Goal: Information Seeking & Learning: Learn about a topic

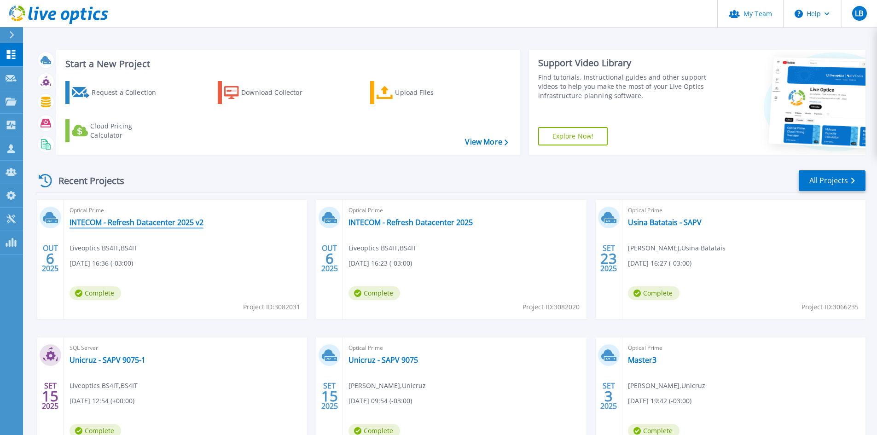
click at [174, 220] on link "INTECOM - Refresh Datacenter 2025 v2" at bounding box center [137, 222] width 134 height 9
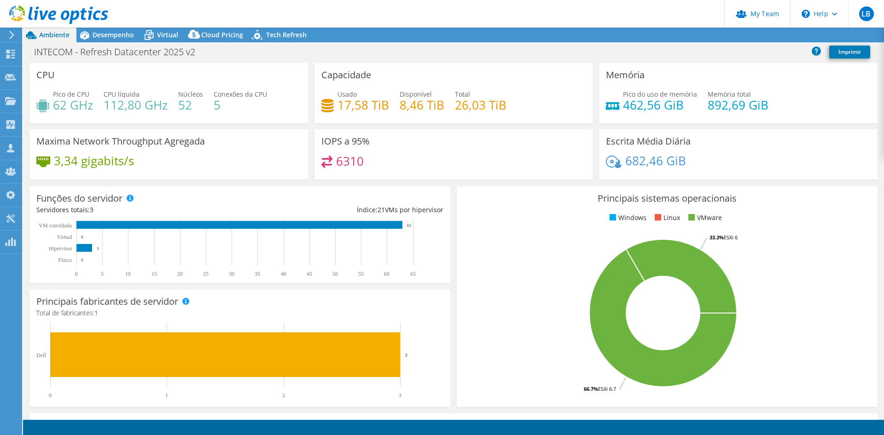
select select "USD"
radio input "true"
radio input "false"
click at [116, 36] on span "Desempenho" at bounding box center [113, 34] width 41 height 9
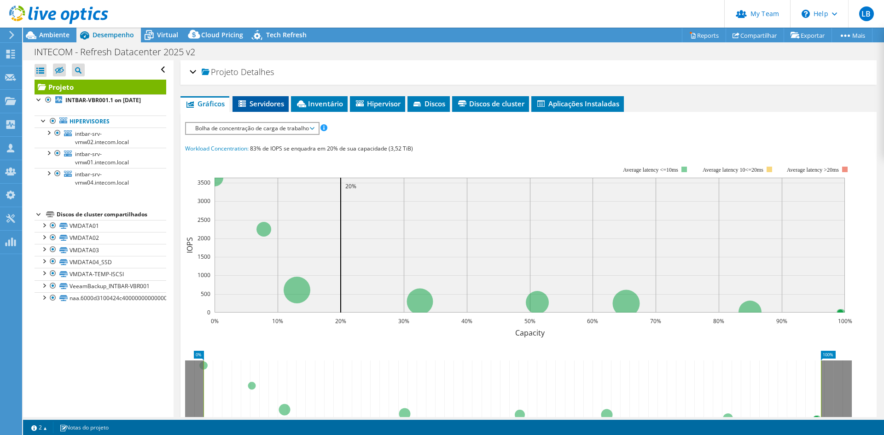
click at [264, 99] on li "Servidores" at bounding box center [261, 104] width 56 height 16
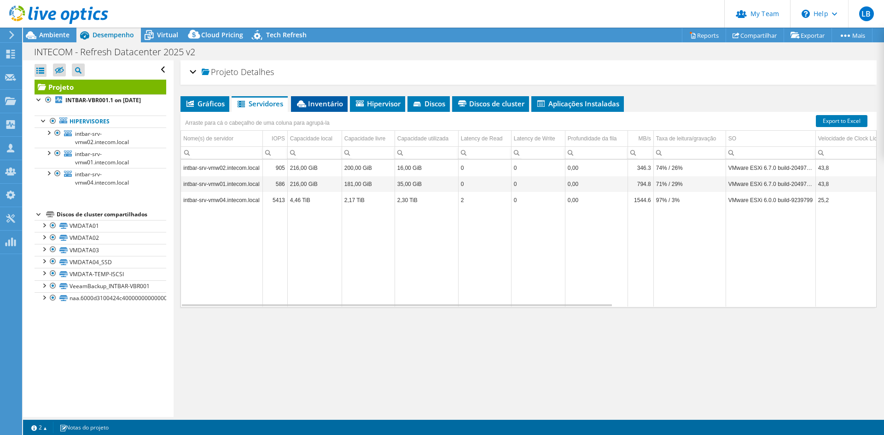
click at [314, 102] on span "Inventário" at bounding box center [319, 103] width 47 height 9
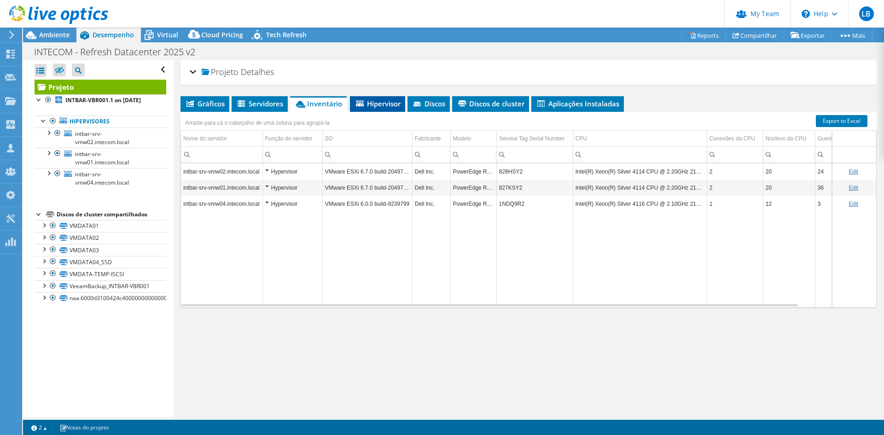
click at [383, 102] on span "Hipervisor" at bounding box center [378, 103] width 46 height 9
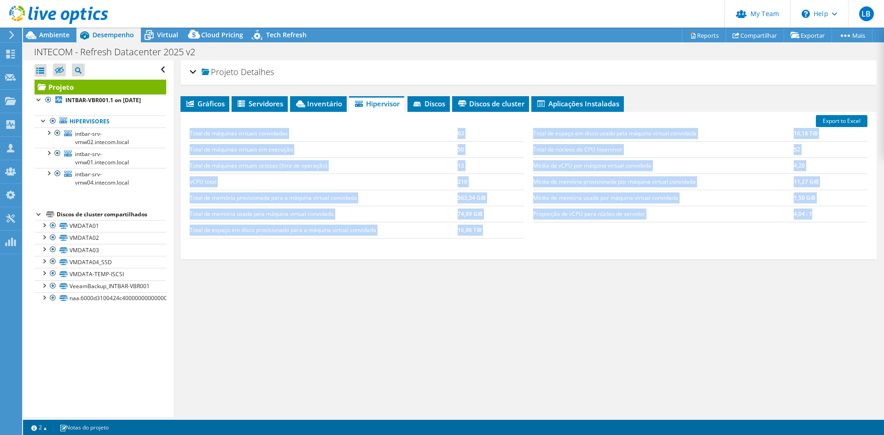
drag, startPoint x: 187, startPoint y: 134, endPoint x: 806, endPoint y: 212, distance: 623.8
click at [806, 212] on div "Total de máquinas virtuais convidadas 63 Total de máquinas virtuais em execução…" at bounding box center [528, 182] width 687 height 131
click at [775, 262] on div "Gráficos Servidores Inventário Hipervisor Discos Discos de cluster IOPS" at bounding box center [529, 211] width 696 height 230
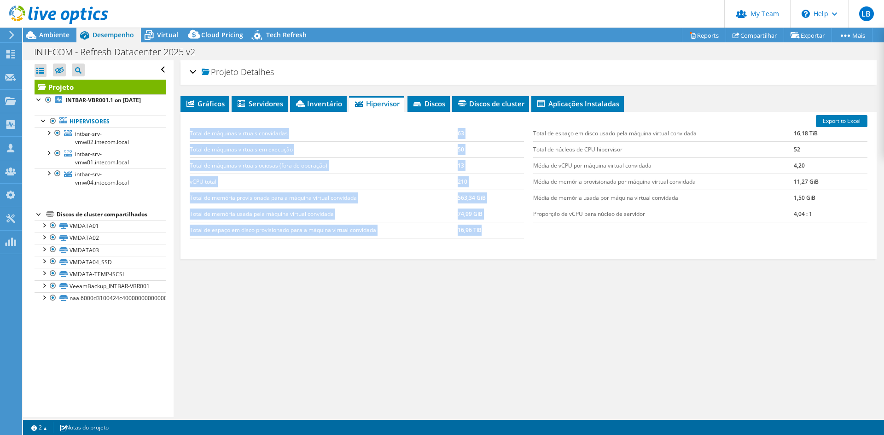
drag, startPoint x: 485, startPoint y: 226, endPoint x: 191, endPoint y: 136, distance: 307.7
click at [191, 136] on tbody "Total de máquinas virtuais convidadas 63 Total de máquinas virtuais em execução…" at bounding box center [357, 182] width 334 height 113
click at [191, 136] on td "Total de máquinas virtuais convidadas" at bounding box center [324, 134] width 268 height 16
drag, startPoint x: 190, startPoint y: 134, endPoint x: 491, endPoint y: 231, distance: 316.3
click at [491, 231] on tbody "Total de máquinas virtuais convidadas 63 Total de máquinas virtuais em execução…" at bounding box center [357, 182] width 334 height 113
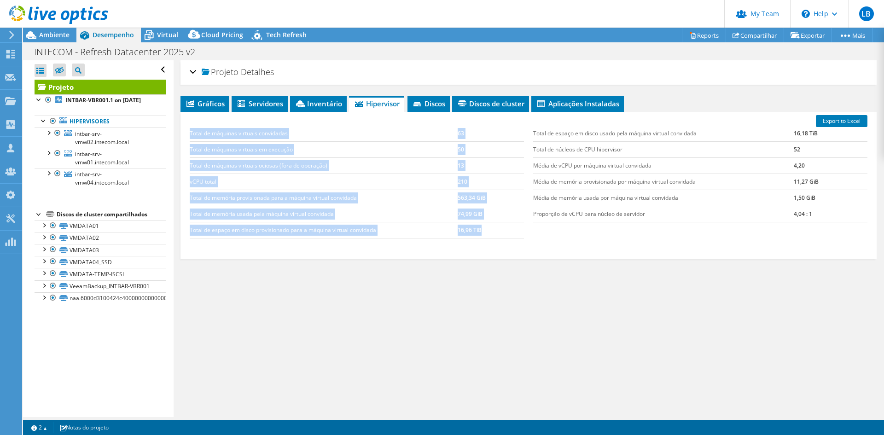
click at [491, 231] on td "16,96 TiB" at bounding box center [491, 230] width 66 height 16
drag, startPoint x: 486, startPoint y: 231, endPoint x: 188, endPoint y: 132, distance: 313.9
click at [188, 132] on div "Total de máquinas virtuais convidadas 63 Total de máquinas virtuais em execução…" at bounding box center [357, 182] width 344 height 131
click at [200, 139] on td "Total de máquinas virtuais convidadas" at bounding box center [324, 134] width 268 height 16
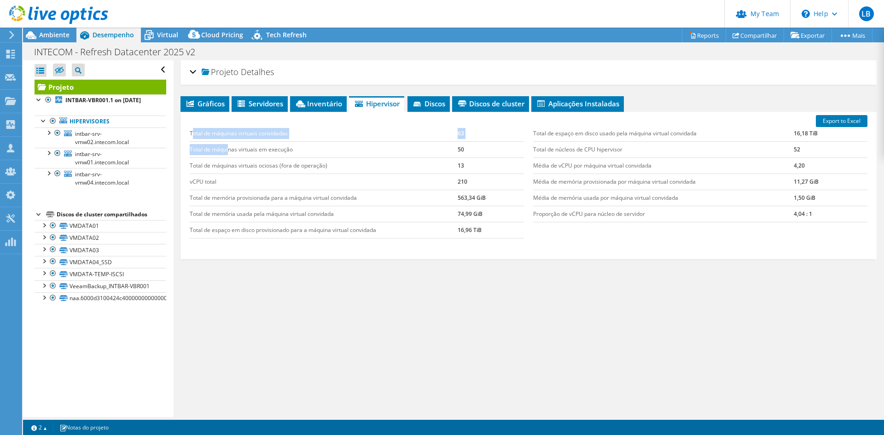
drag, startPoint x: 192, startPoint y: 132, endPoint x: 230, endPoint y: 143, distance: 39.7
click at [230, 143] on tbody "Total de máquinas virtuais convidadas 63 Total de máquinas virtuais em execução…" at bounding box center [357, 182] width 334 height 113
click at [203, 138] on td "Total de máquinas virtuais convidadas" at bounding box center [324, 134] width 268 height 16
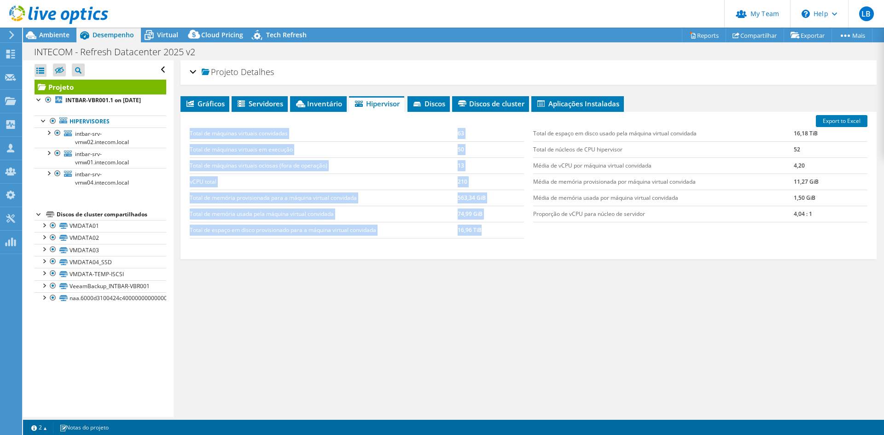
drag, startPoint x: 191, startPoint y: 133, endPoint x: 482, endPoint y: 228, distance: 306.7
click at [482, 228] on tbody "Total de máquinas virtuais convidadas 63 Total de máquinas virtuais em execução…" at bounding box center [357, 182] width 334 height 113
click at [488, 228] on td "16,96 TiB" at bounding box center [491, 230] width 66 height 16
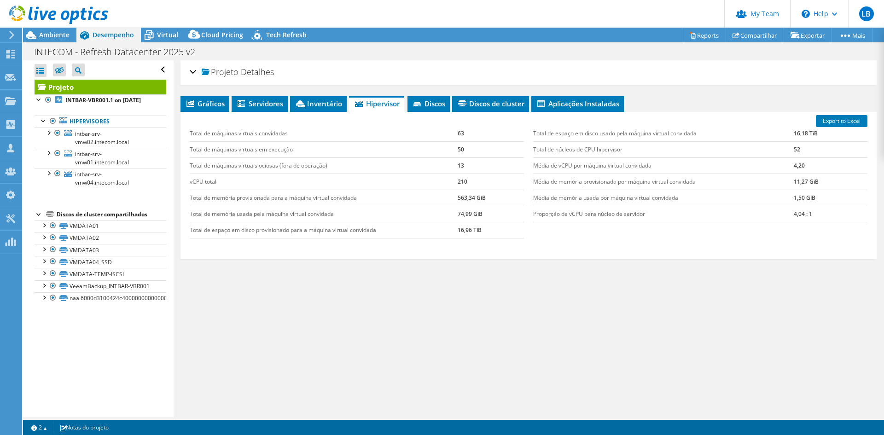
click at [401, 254] on div "Export to Excel Total de máquinas virtuais convidadas 63 Total de máquinas virt…" at bounding box center [529, 185] width 696 height 147
click at [323, 109] on li "Inventário" at bounding box center [318, 104] width 57 height 16
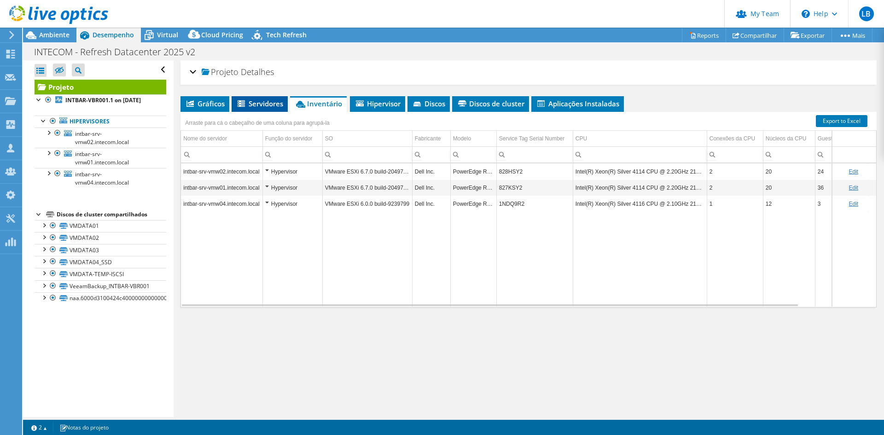
click at [280, 105] on span "Servidores" at bounding box center [259, 103] width 47 height 9
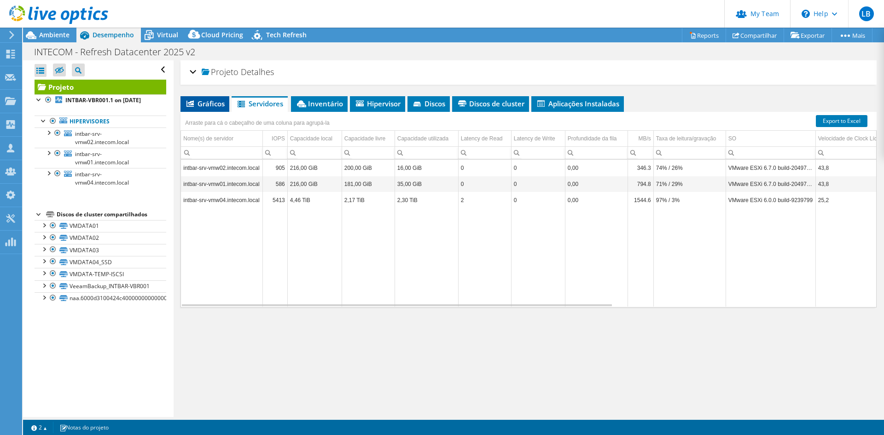
click at [215, 107] on span "Gráficos" at bounding box center [205, 103] width 40 height 9
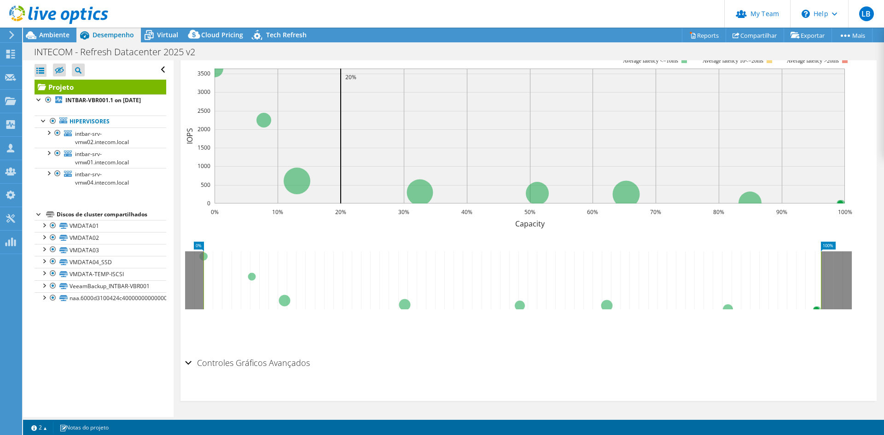
scroll to position [17, 0]
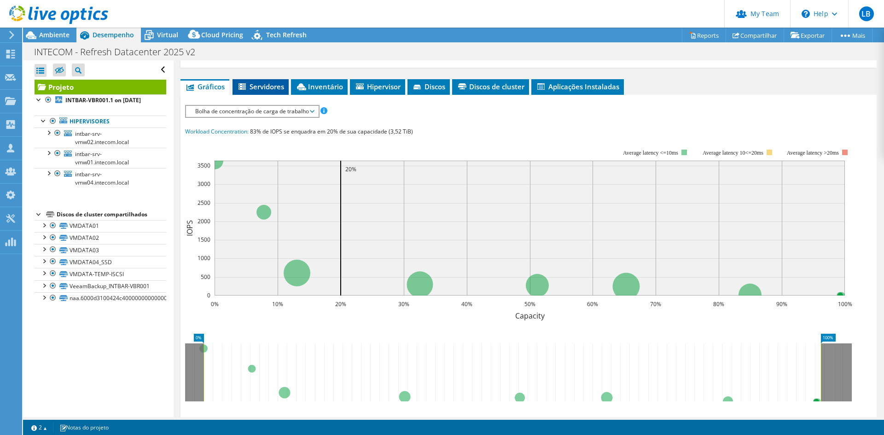
click at [246, 87] on icon at bounding box center [243, 87] width 9 height 8
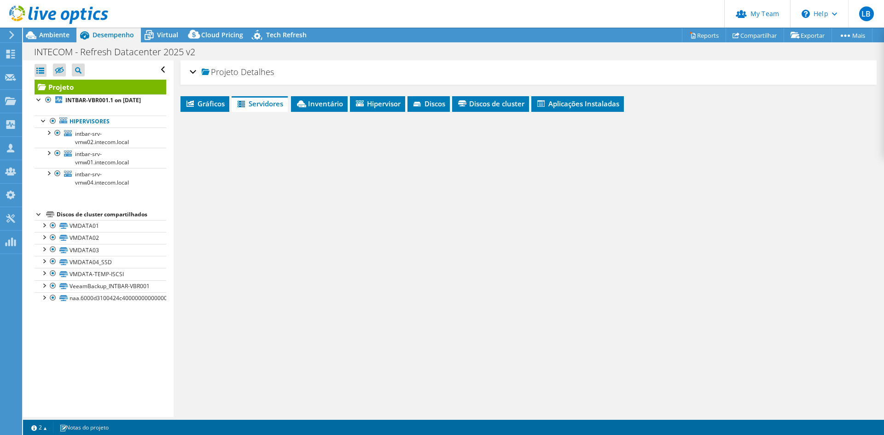
scroll to position [0, 0]
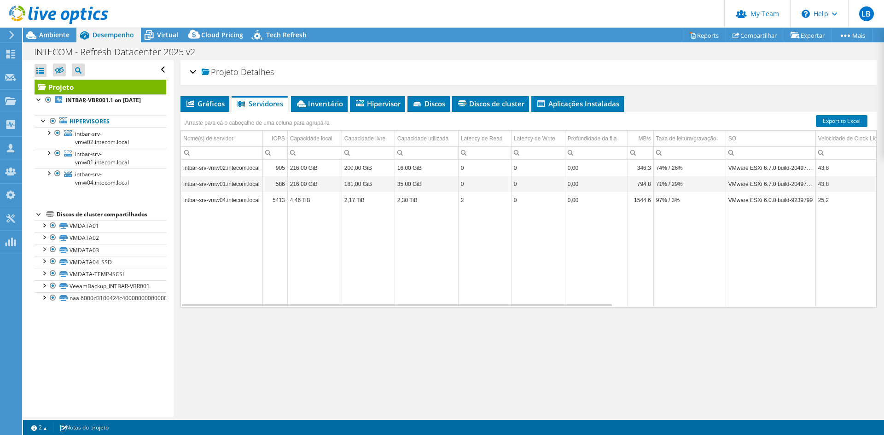
click at [426, 363] on div "Projeto Detalhes Preparado para: Liveoptics BS4IT, [EMAIL_ADDRESS][DOMAIN_NAME]…" at bounding box center [529, 238] width 710 height 357
